Goal: Complete application form

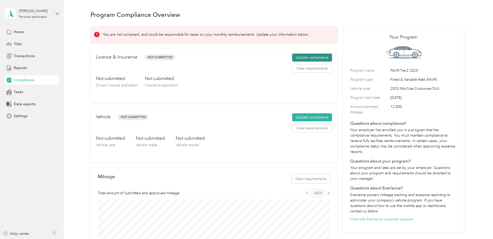
click at [316, 59] on button "Update compliance" at bounding box center [312, 58] width 40 height 8
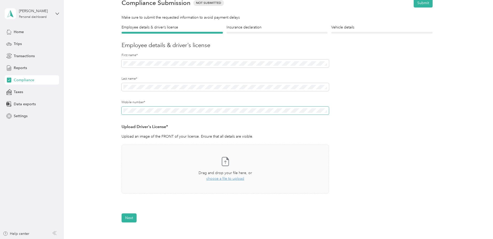
scroll to position [78, 0]
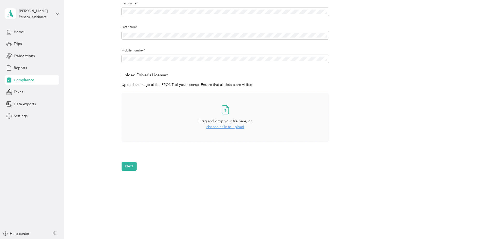
click at [227, 110] on icon at bounding box center [225, 110] width 10 height 10
click at [133, 182] on button "Next" at bounding box center [129, 181] width 15 height 9
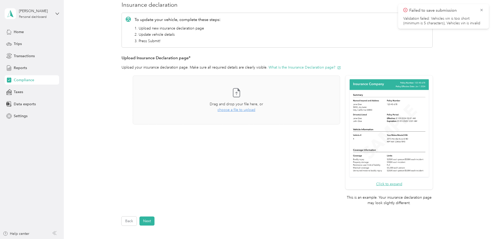
scroll to position [84, 0]
